Goal: Find specific page/section: Find specific page/section

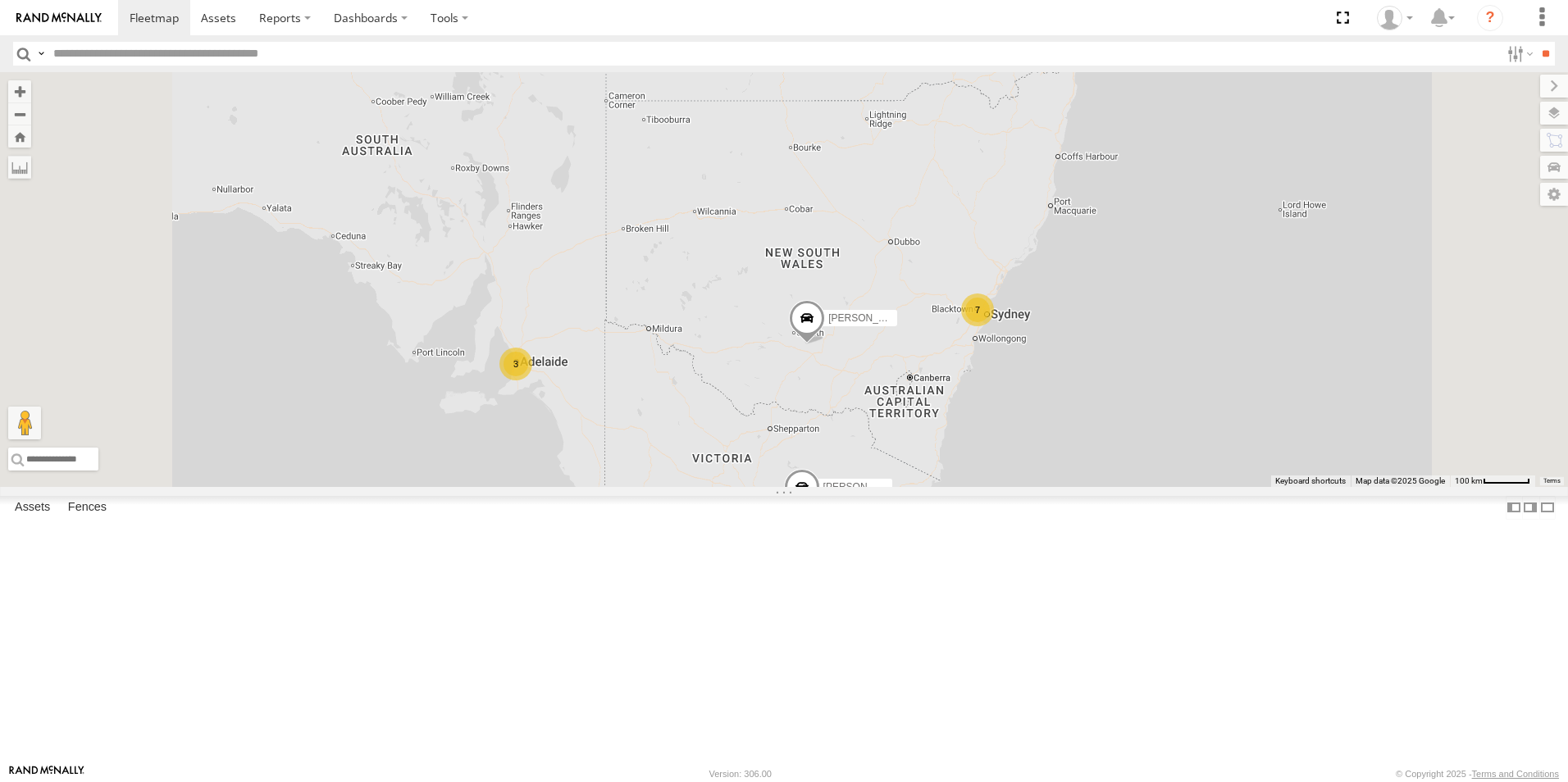
click at [0, 0] on div "All Assets" at bounding box center [0, 0] width 0 height 0
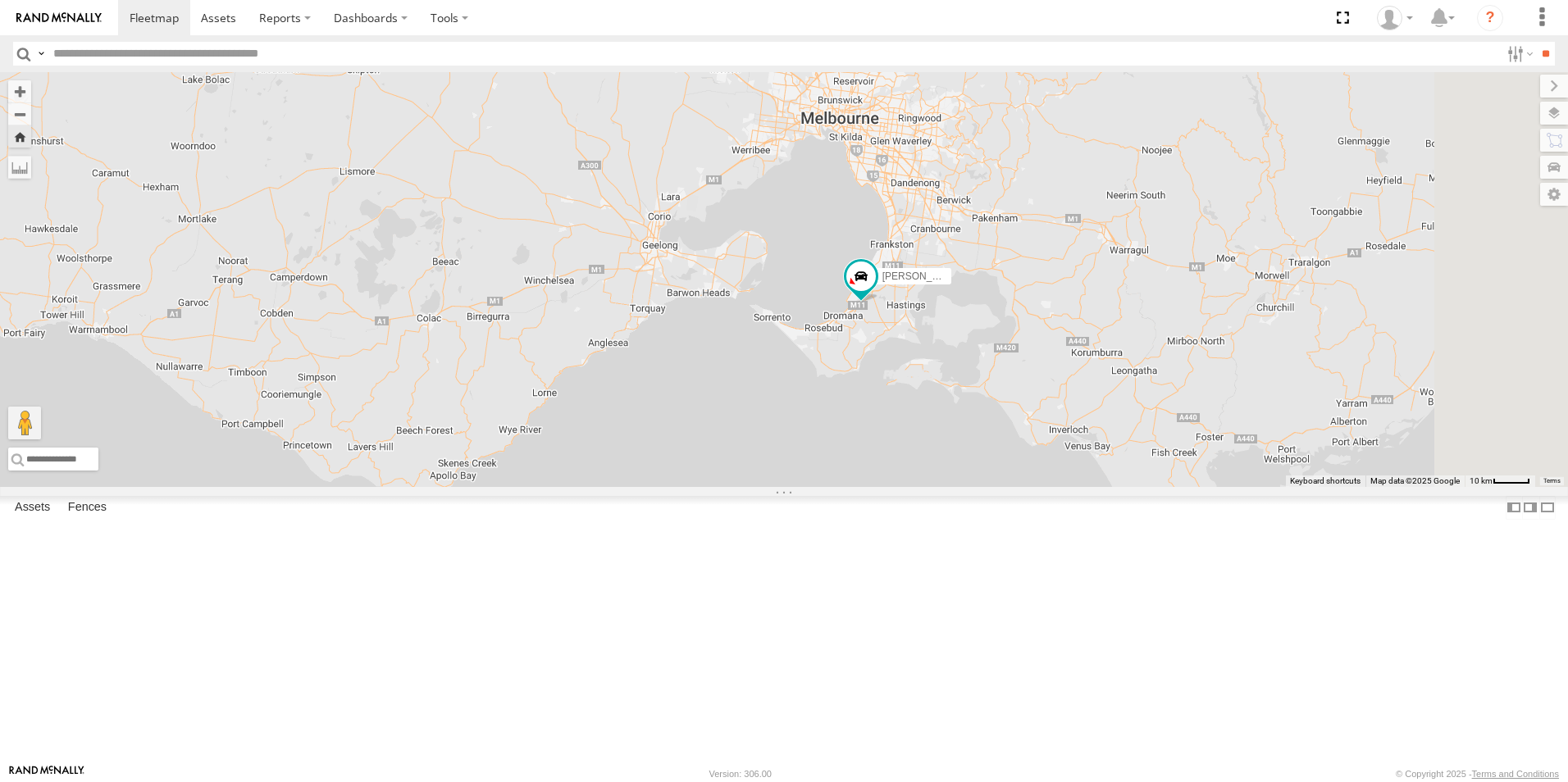
drag, startPoint x: 1357, startPoint y: 361, endPoint x: 1136, endPoint y: 378, distance: 221.7
click at [1173, 364] on div "[PERSON_NAME] - VW" at bounding box center [784, 280] width 1568 height 415
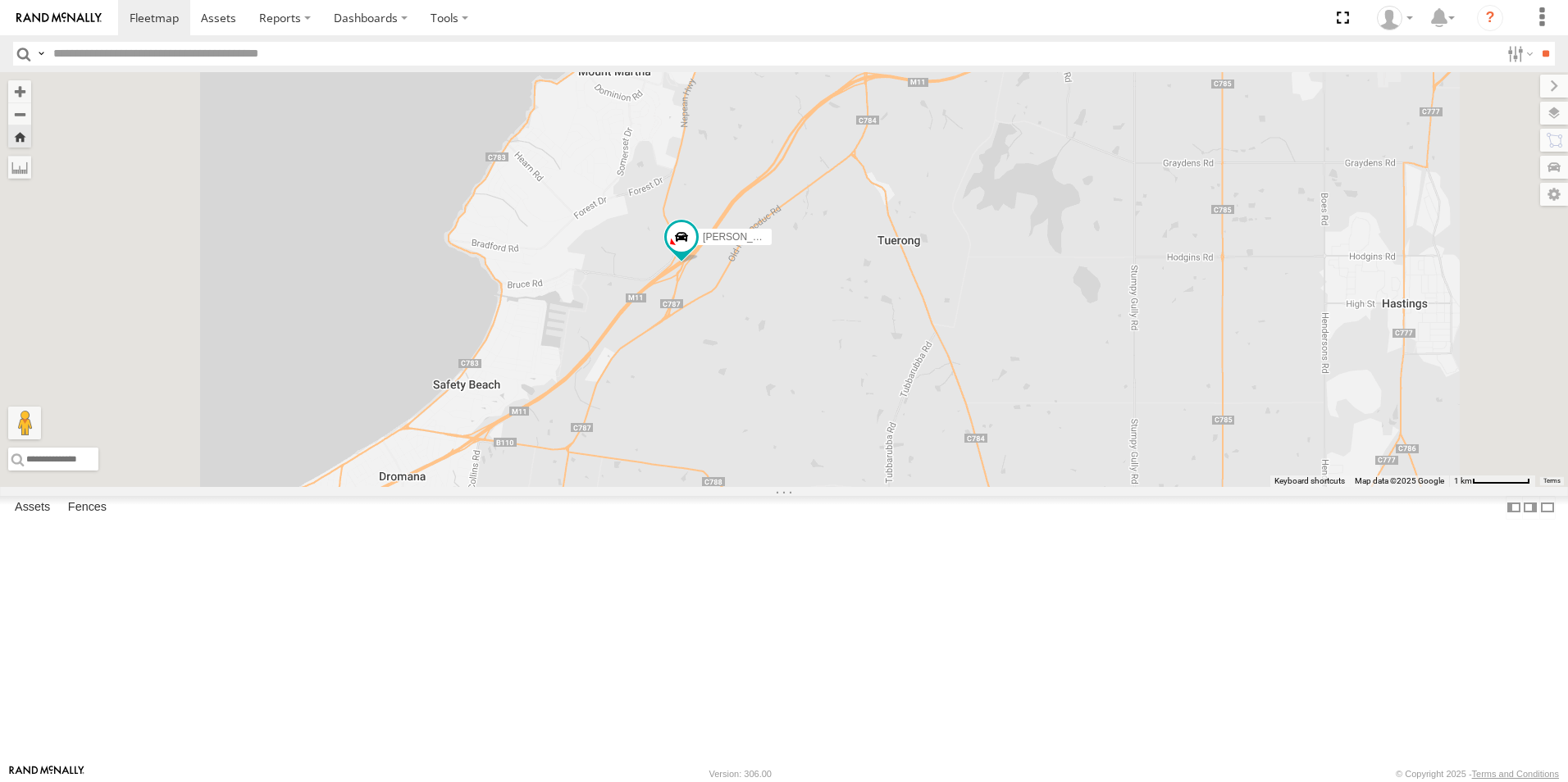
drag, startPoint x: 961, startPoint y: 279, endPoint x: 962, endPoint y: 695, distance: 416.0
click at [962, 488] on div "[PERSON_NAME] - VW" at bounding box center [784, 280] width 1568 height 415
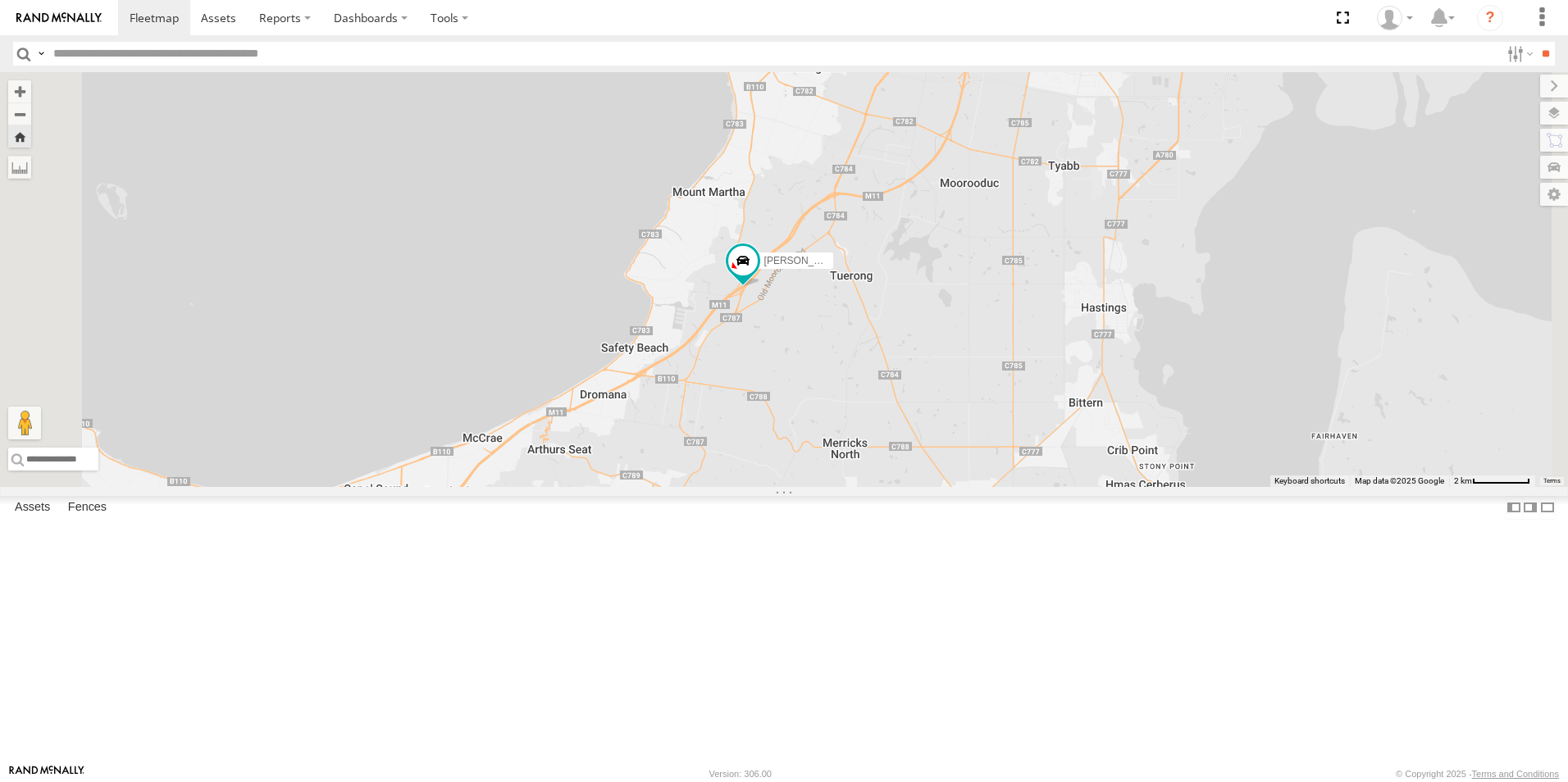
click at [0, 0] on div "All Assets" at bounding box center [0, 0] width 0 height 0
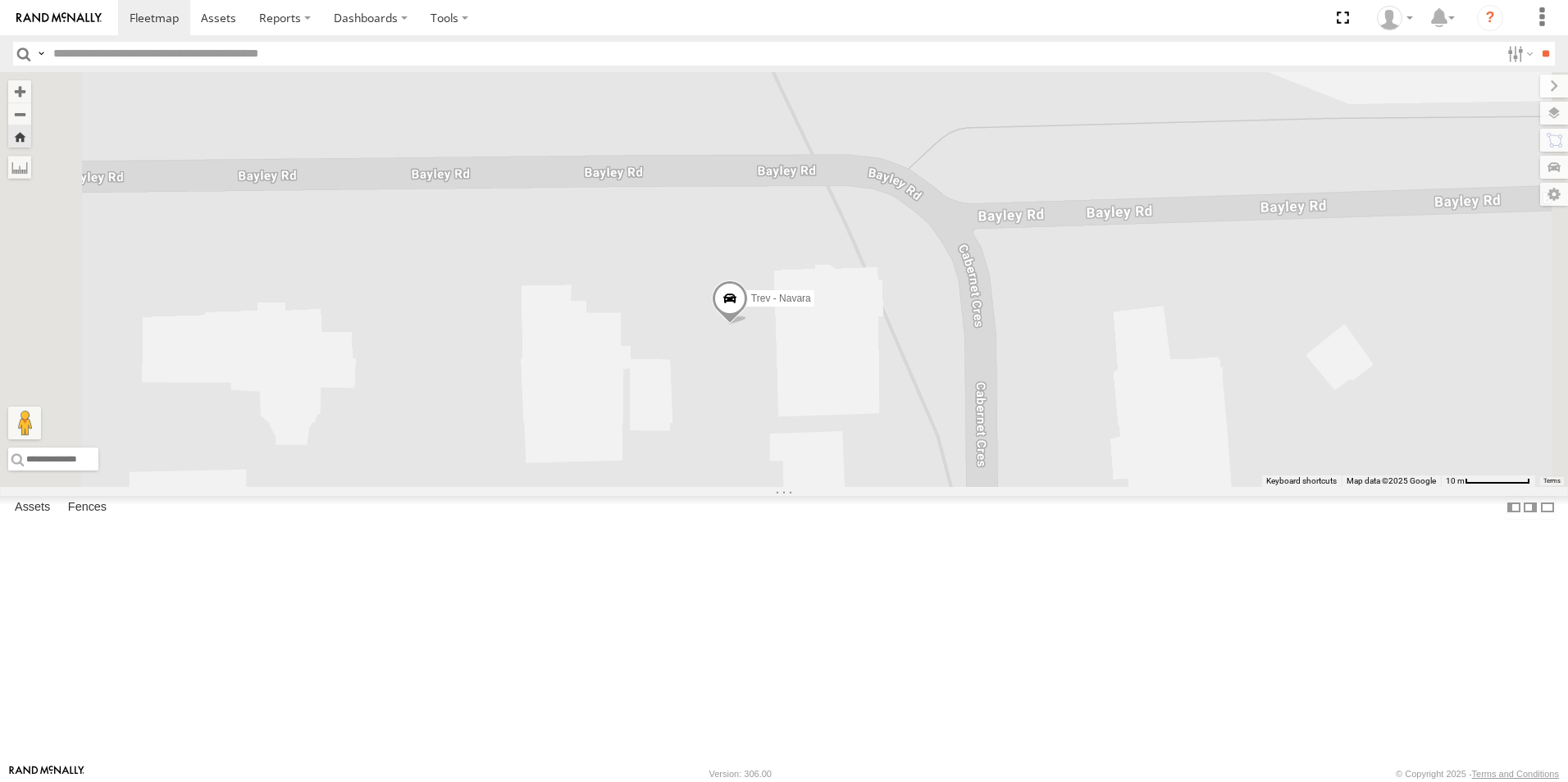
click at [1024, 465] on div "Trev - Navara" at bounding box center [784, 280] width 1568 height 415
click at [1555, 112] on label at bounding box center [1538, 113] width 60 height 23
click at [0, 0] on label at bounding box center [0, 0] width 0 height 0
click at [0, 0] on span "Satellite + Roadmap" at bounding box center [0, 0] width 0 height 0
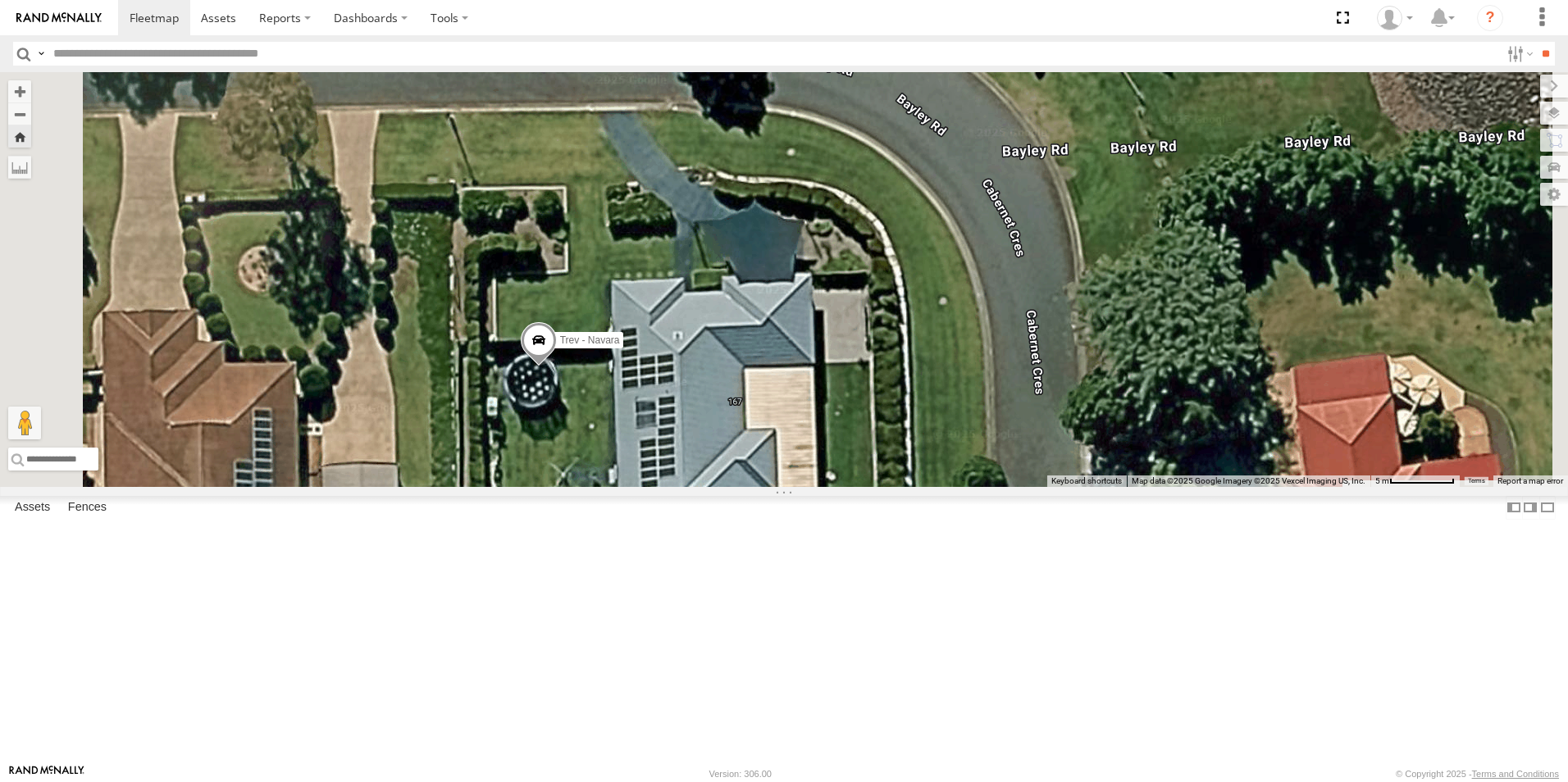
drag, startPoint x: 1013, startPoint y: 411, endPoint x: 1033, endPoint y: 262, distance: 150.3
click at [1033, 262] on div "Trev - Navara" at bounding box center [784, 280] width 1568 height 415
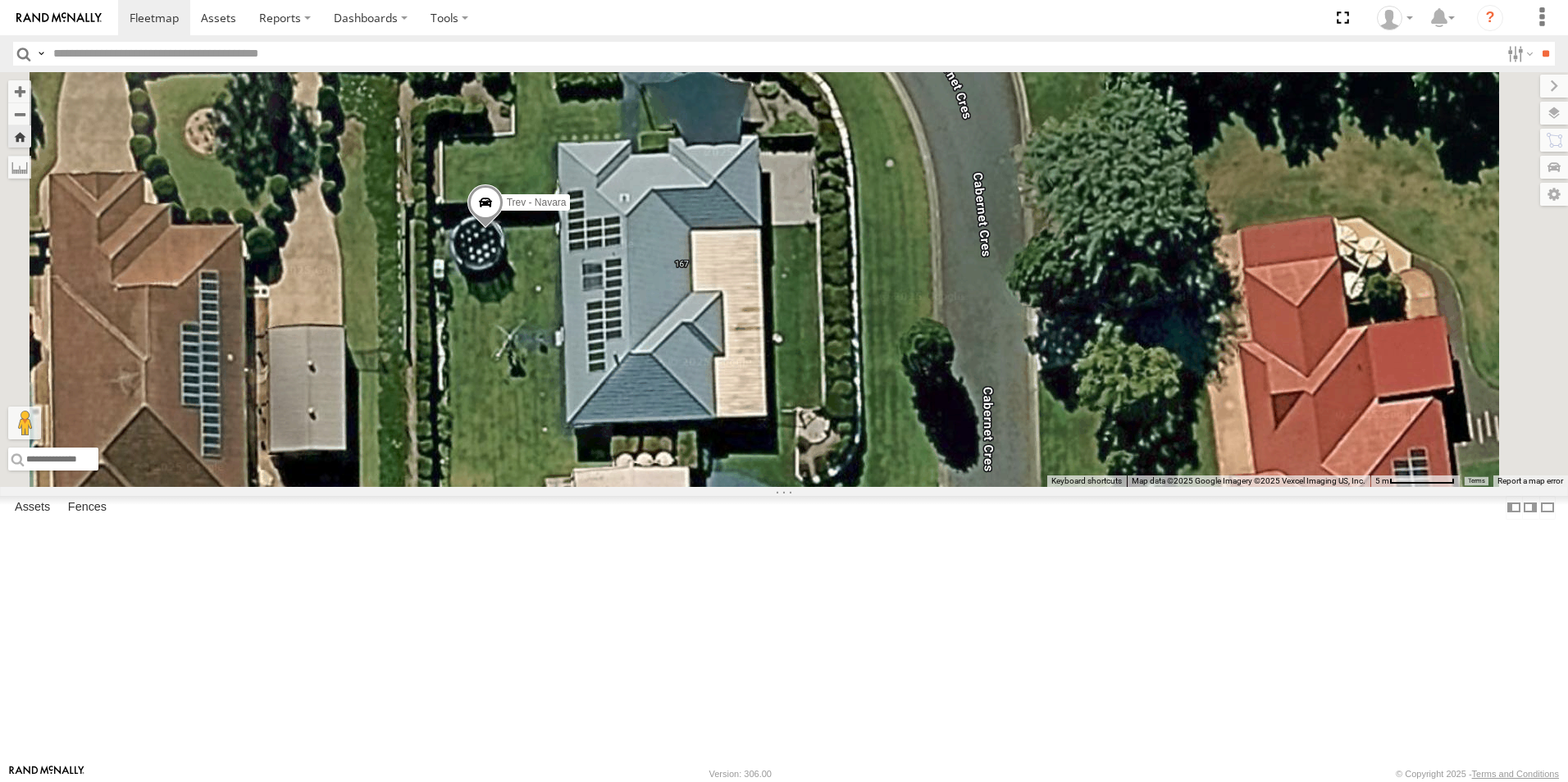
drag, startPoint x: 1089, startPoint y: 318, endPoint x: 1064, endPoint y: 235, distance: 86.7
click at [1064, 235] on div "Trev - Navara" at bounding box center [784, 280] width 1568 height 415
click at [0, 0] on div "Basemaps Roadmap Terrain Satellite Satellite + Roadmap" at bounding box center [0, 0] width 0 height 0
